Goal: Information Seeking & Learning: Find specific fact

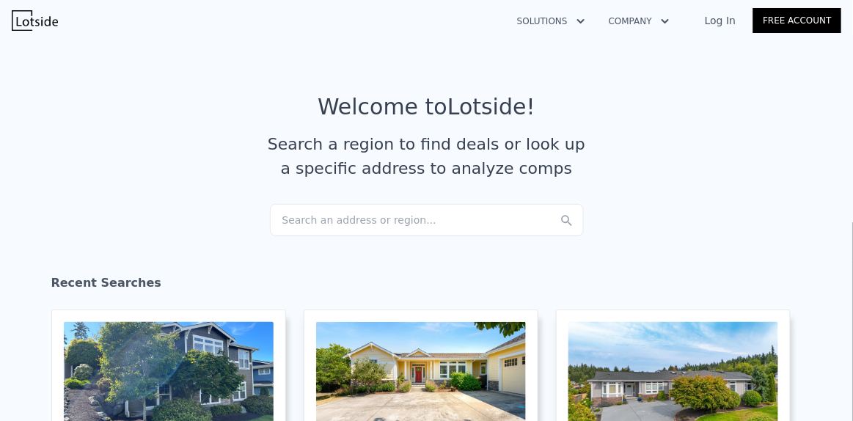
click at [392, 219] on div "Search an address or region..." at bounding box center [427, 220] width 314 height 32
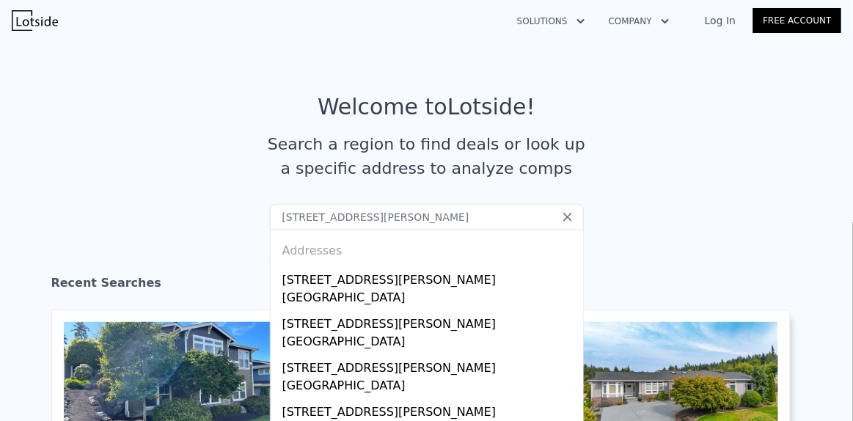
click at [326, 219] on input "[STREET_ADDRESS][PERSON_NAME]" at bounding box center [427, 217] width 314 height 26
click at [348, 219] on input "[STREET_ADDRESS][PERSON_NAME]" at bounding box center [427, 217] width 314 height 26
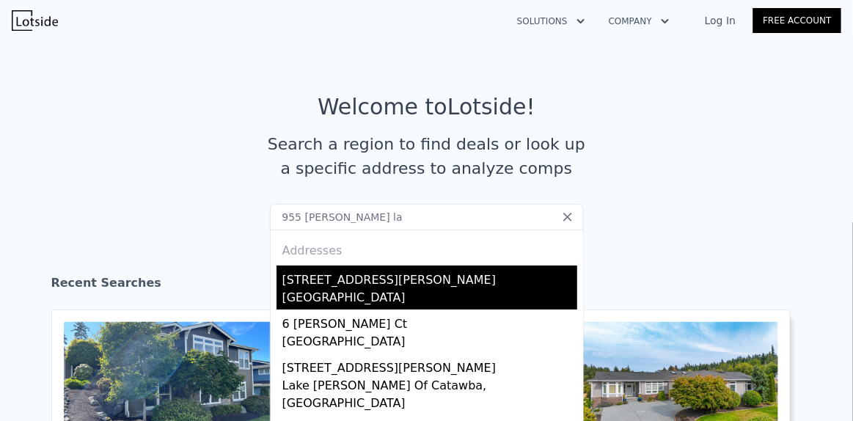
type input "955 [PERSON_NAME] la"
click at [347, 283] on div "[STREET_ADDRESS][PERSON_NAME]" at bounding box center [429, 276] width 295 height 23
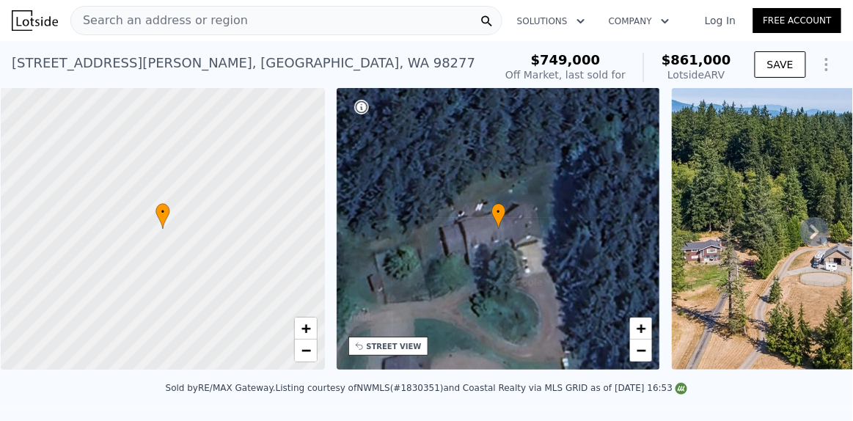
scroll to position [1, 0]
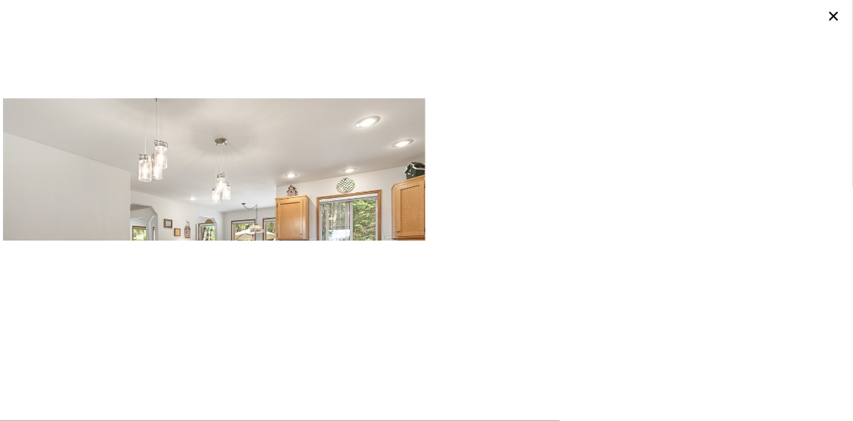
scroll to position [3331, 0]
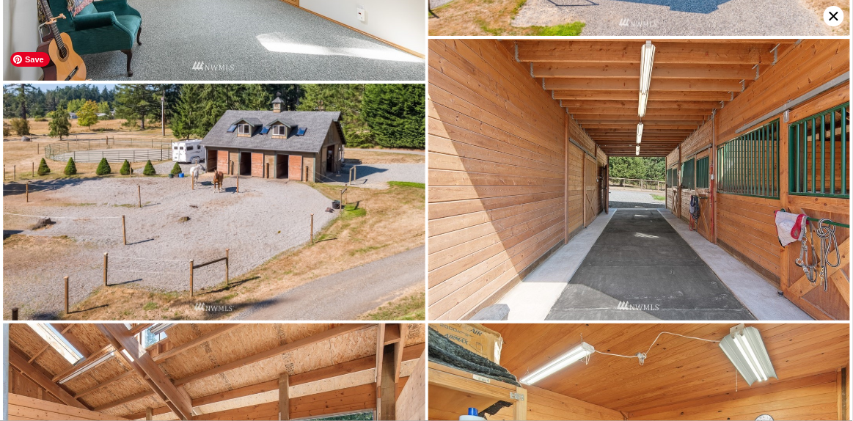
click at [296, 150] on img at bounding box center [214, 202] width 422 height 237
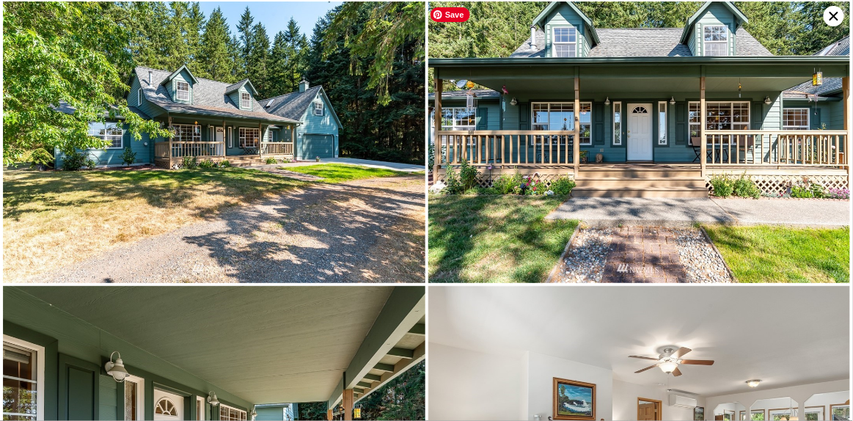
scroll to position [281, 0]
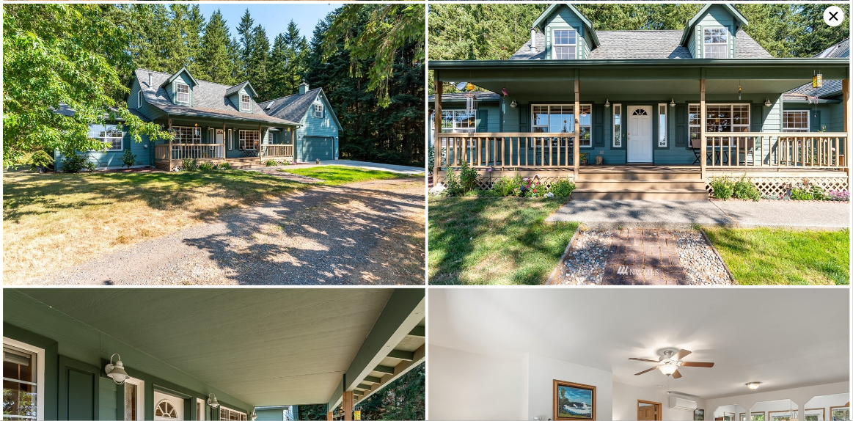
click at [830, 10] on icon at bounding box center [834, 16] width 21 height 21
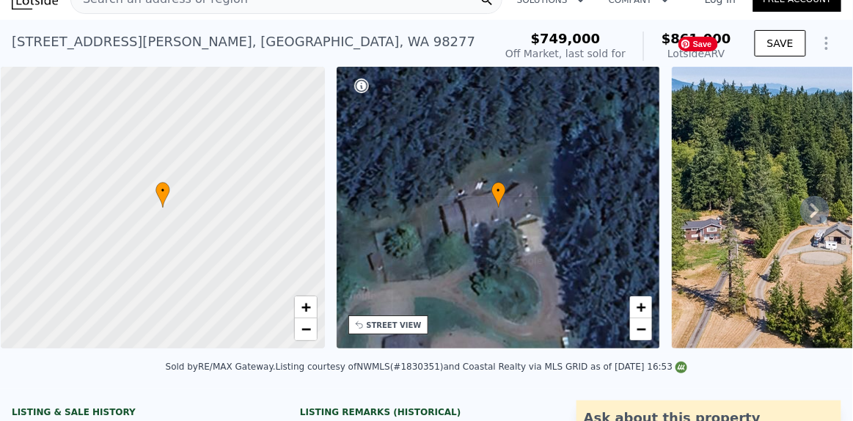
scroll to position [0, 0]
